Goal: Information Seeking & Learning: Learn about a topic

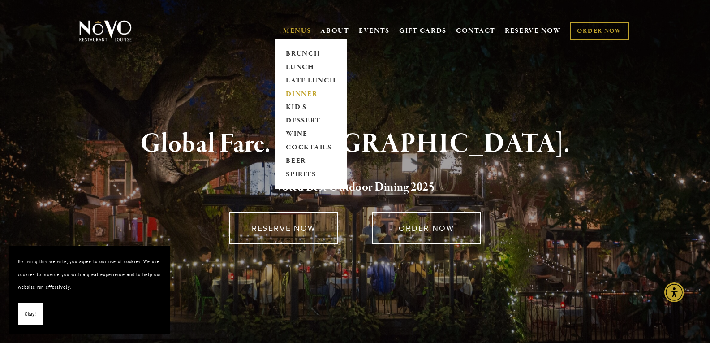
click at [309, 95] on link "DINNER" at bounding box center [311, 93] width 56 height 13
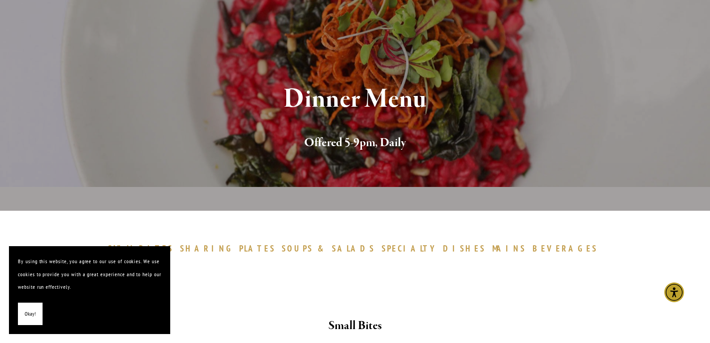
scroll to position [90, 0]
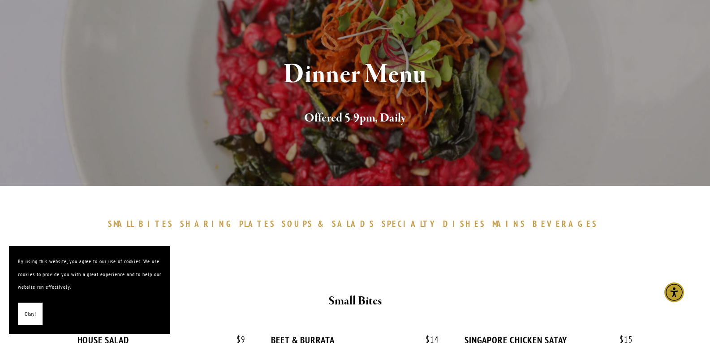
click at [533, 222] on span "BEVERAGES" at bounding box center [565, 223] width 65 height 11
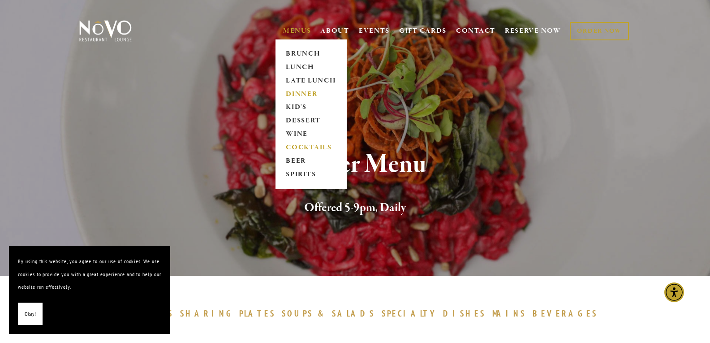
click at [322, 144] on link "COCKTAILS" at bounding box center [311, 147] width 56 height 13
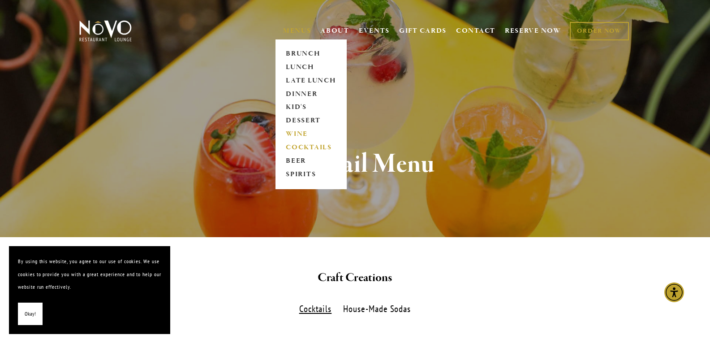
click at [296, 133] on link "WINE" at bounding box center [311, 134] width 56 height 13
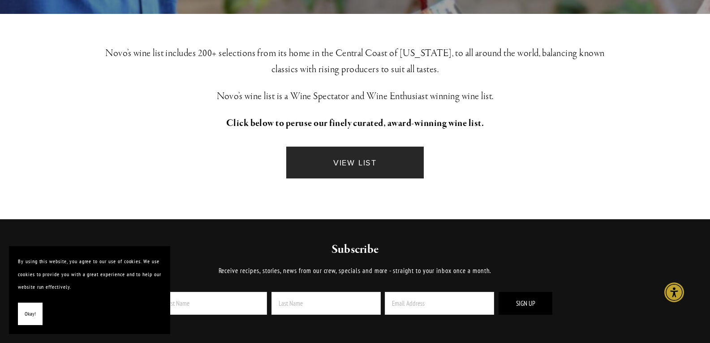
scroll to position [224, 0]
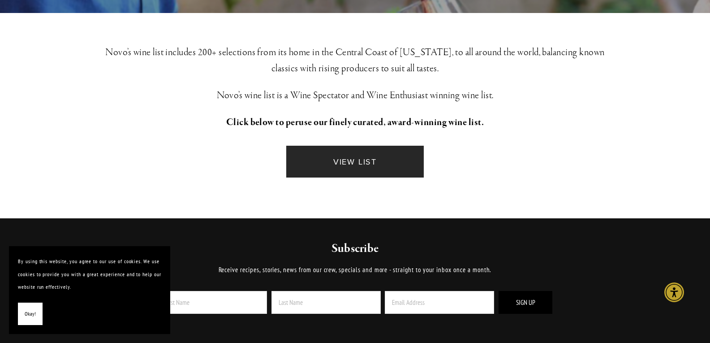
click at [357, 161] on link "VIEW LIST" at bounding box center [354, 162] width 137 height 32
